Goal: Navigation & Orientation: Find specific page/section

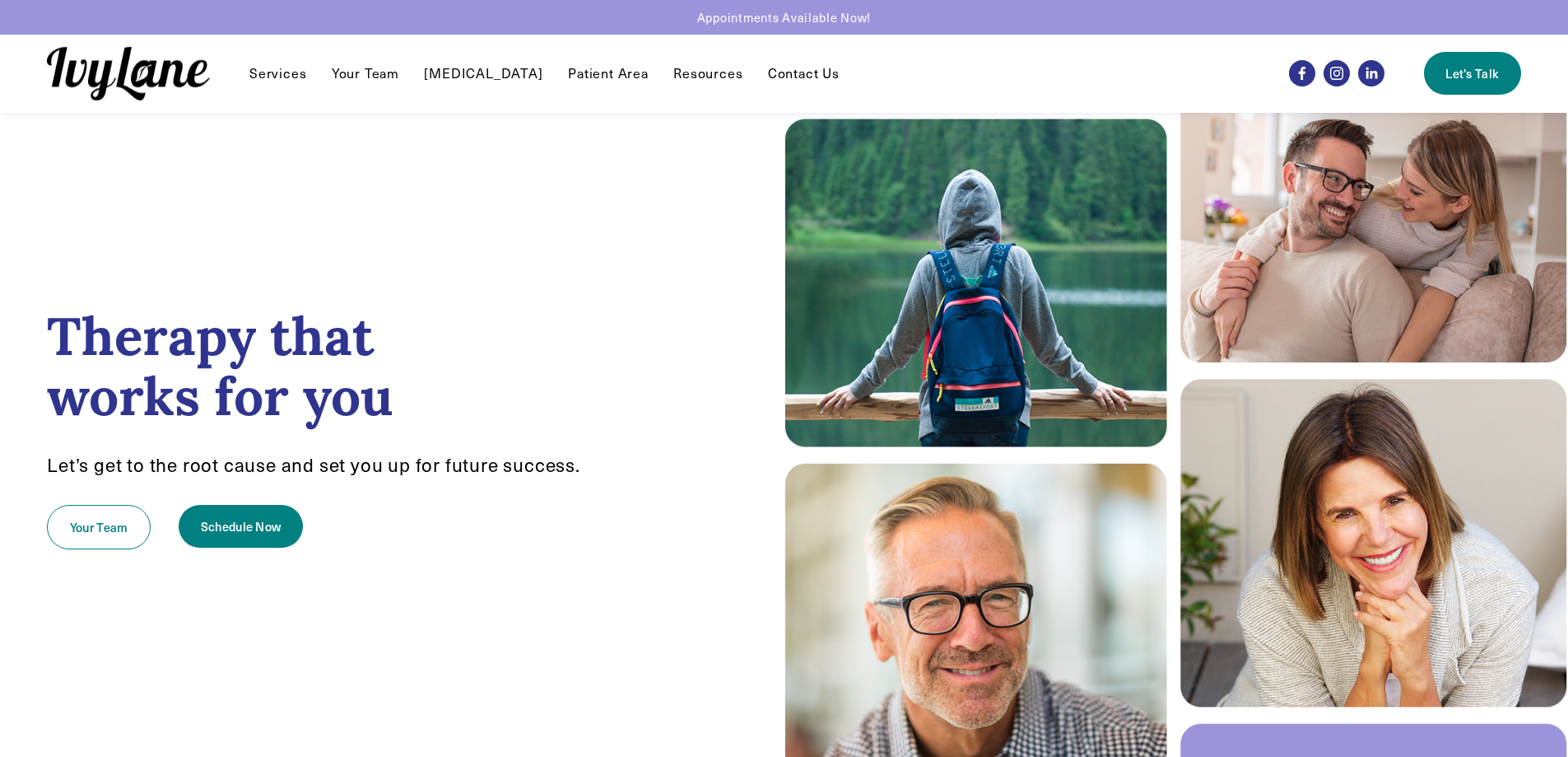
click at [372, 73] on link "Your Team" at bounding box center [364, 73] width 67 height 20
click at [803, 65] on link "Contact Us" at bounding box center [804, 73] width 72 height 20
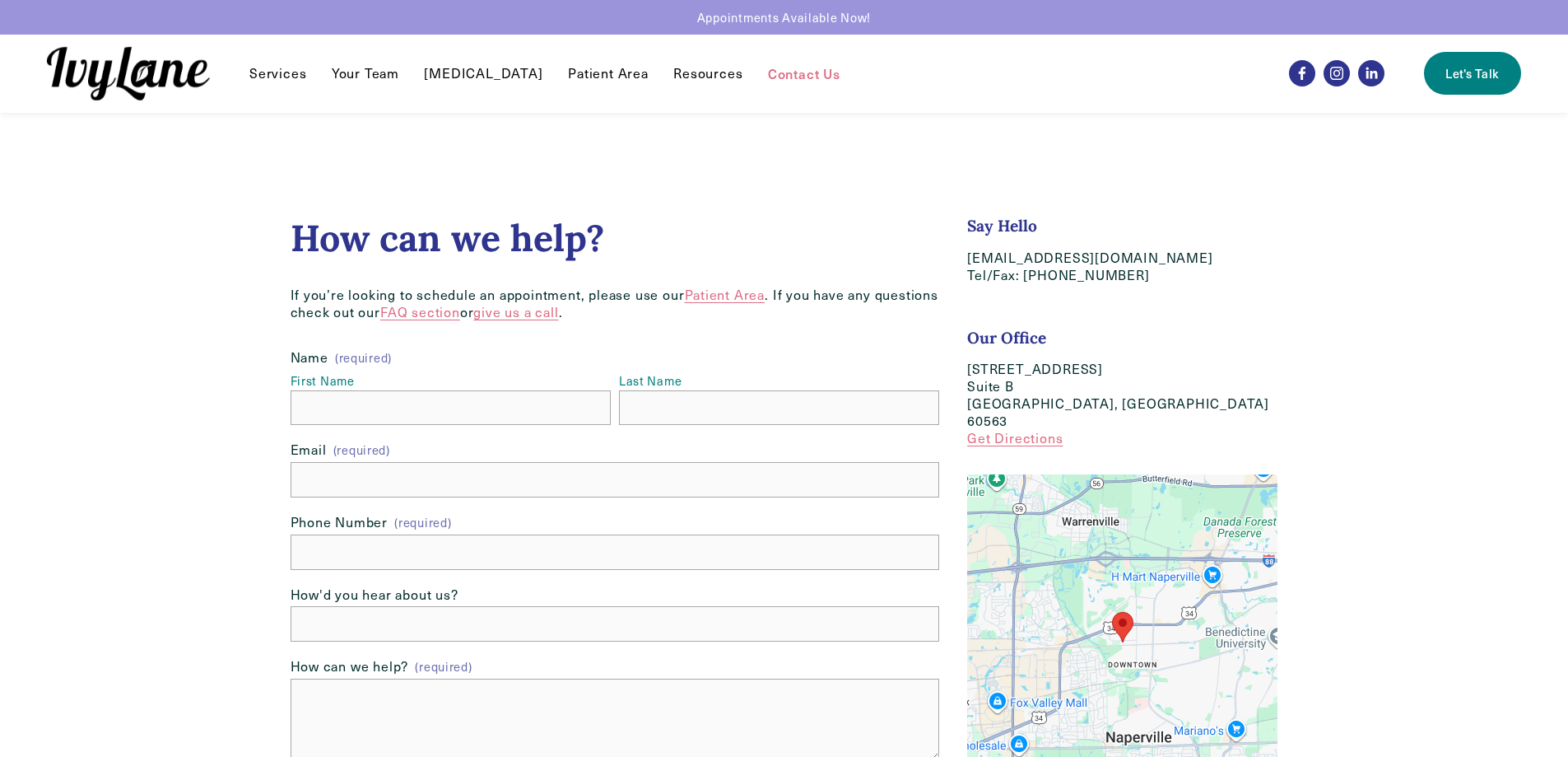
click at [351, 74] on link "Your Team" at bounding box center [364, 73] width 67 height 20
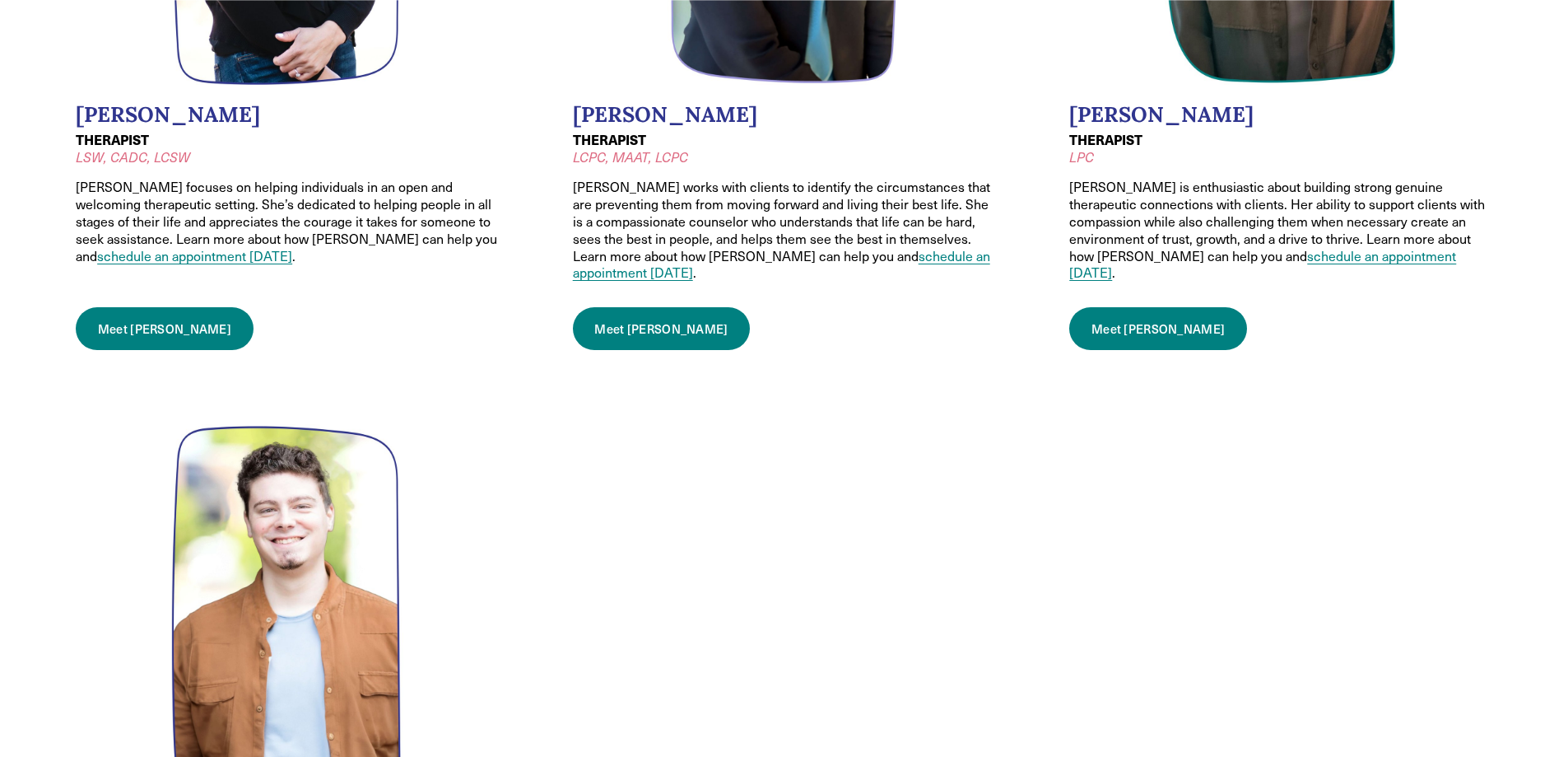
scroll to position [1730, 0]
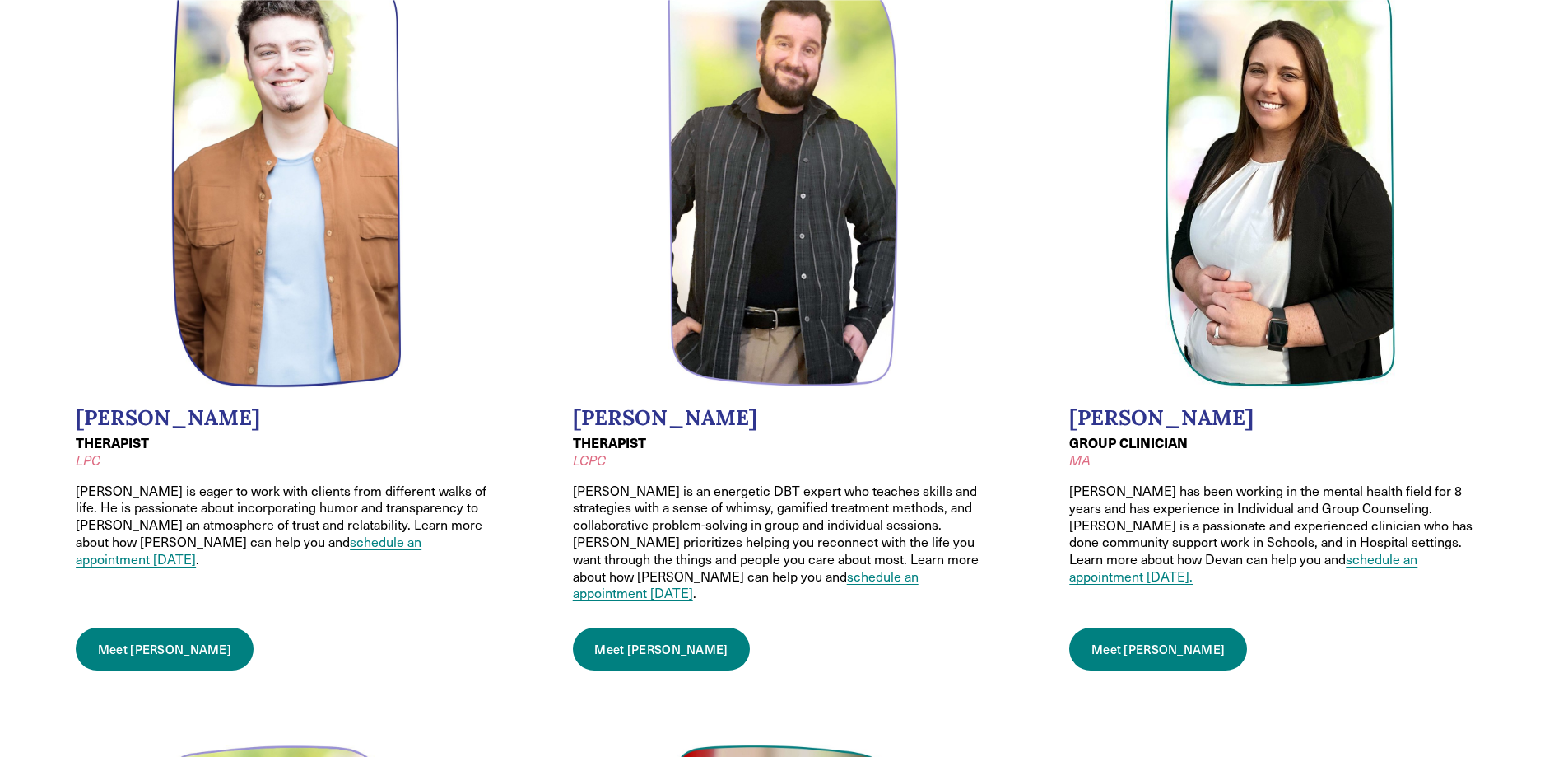
click at [649, 628] on link "Meet [PERSON_NAME]" at bounding box center [662, 649] width 178 height 43
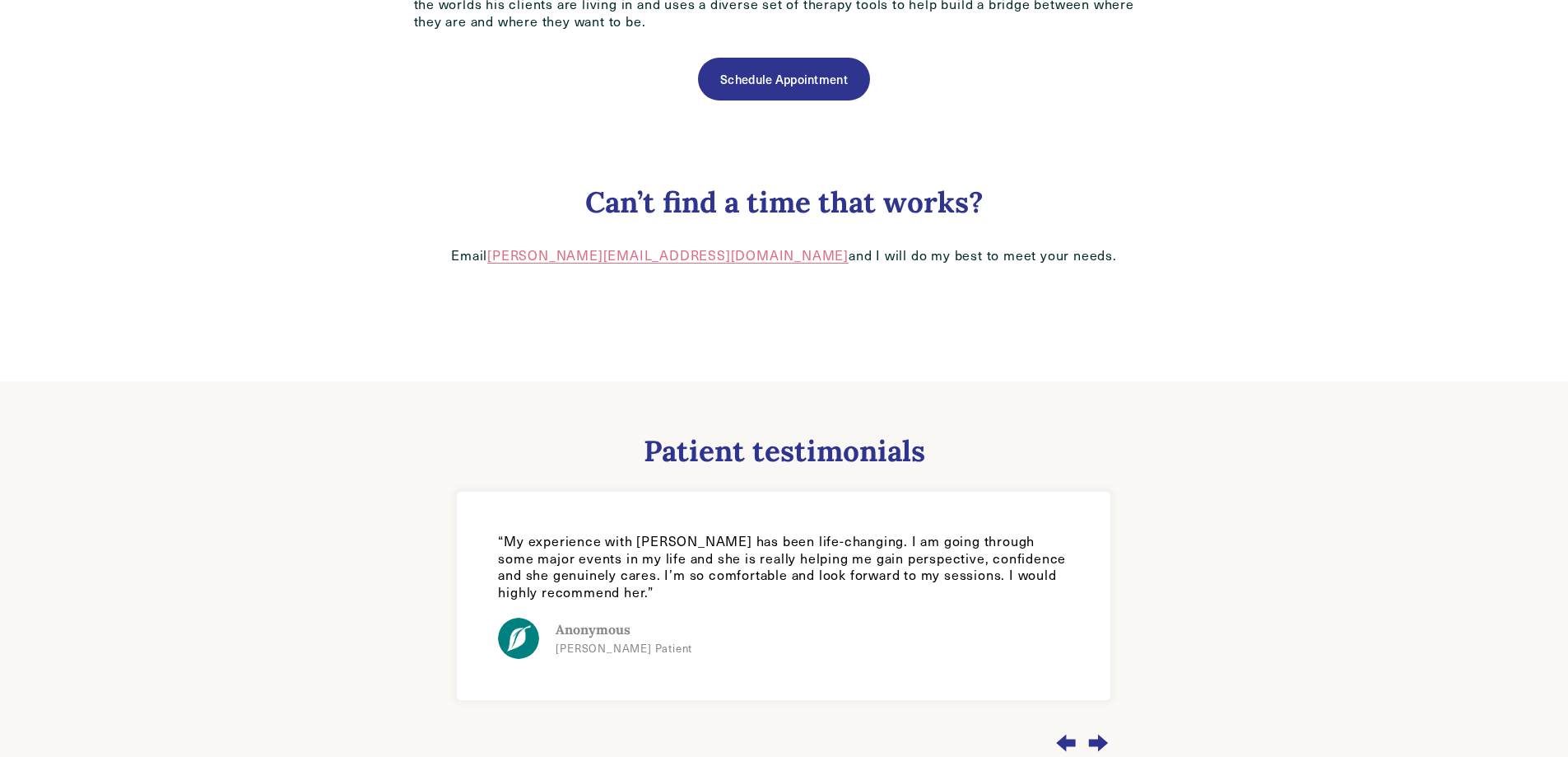
scroll to position [1283, 0]
